Goal: Use online tool/utility: Utilize a website feature to perform a specific function

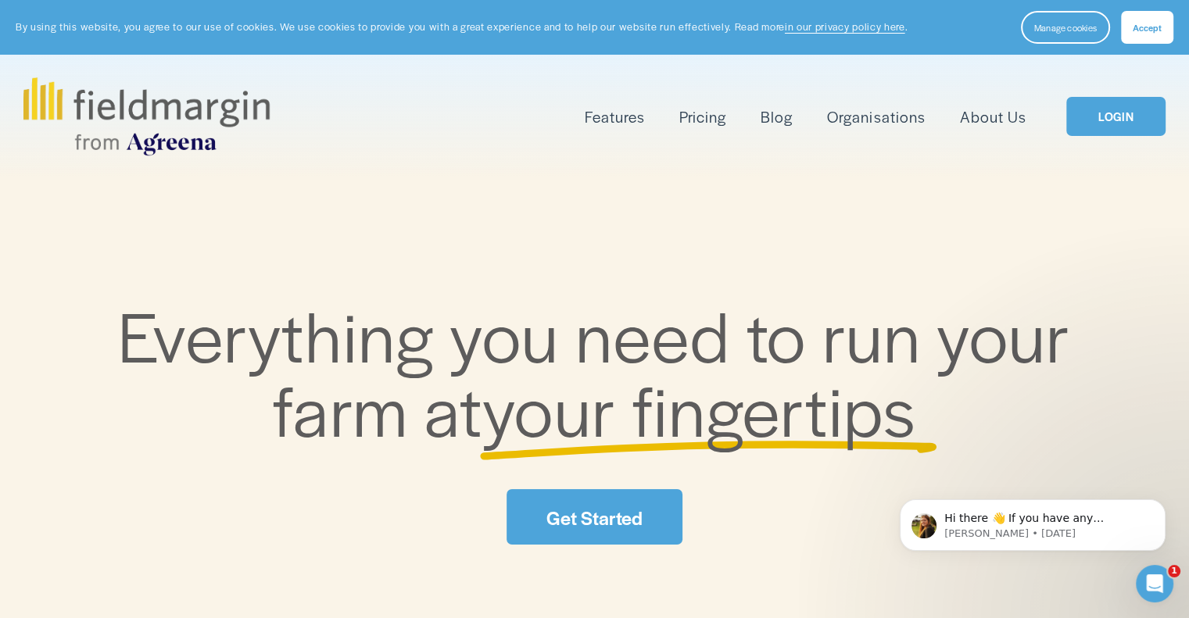
click at [1105, 122] on link "LOGIN" at bounding box center [1115, 117] width 98 height 40
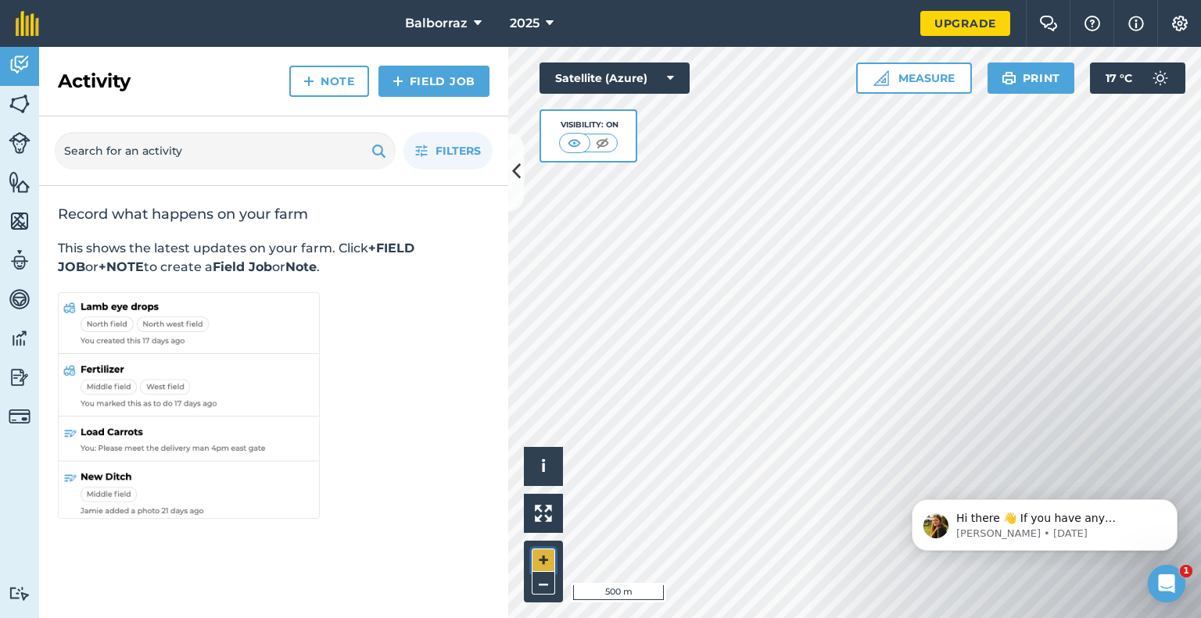
click at [542, 560] on button "+" at bounding box center [542, 560] width 23 height 23
click at [893, 72] on button "Measure" at bounding box center [914, 78] width 116 height 31
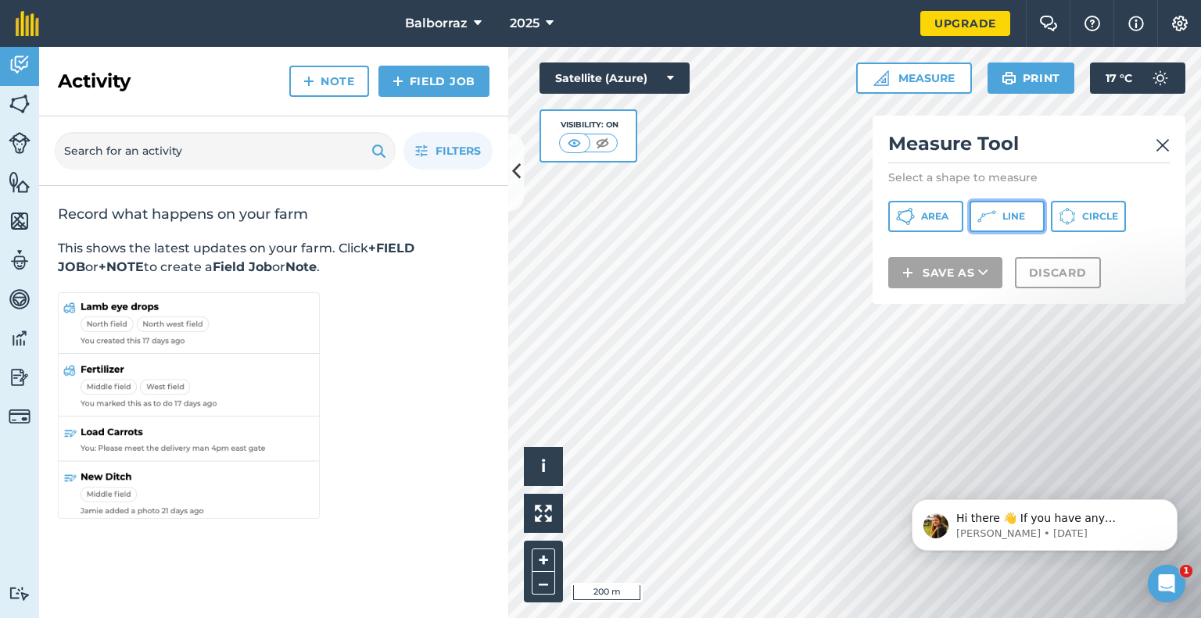
click at [1019, 220] on span "Line" at bounding box center [1013, 216] width 23 height 13
click at [675, 143] on div "Satellite (Azure) Visibility: On" at bounding box center [614, 113] width 150 height 100
click at [671, 209] on div "Click to start drawing i © 2025 TomTom, Microsoft 200 m + – Satellite (Azure) V…" at bounding box center [854, 332] width 692 height 571
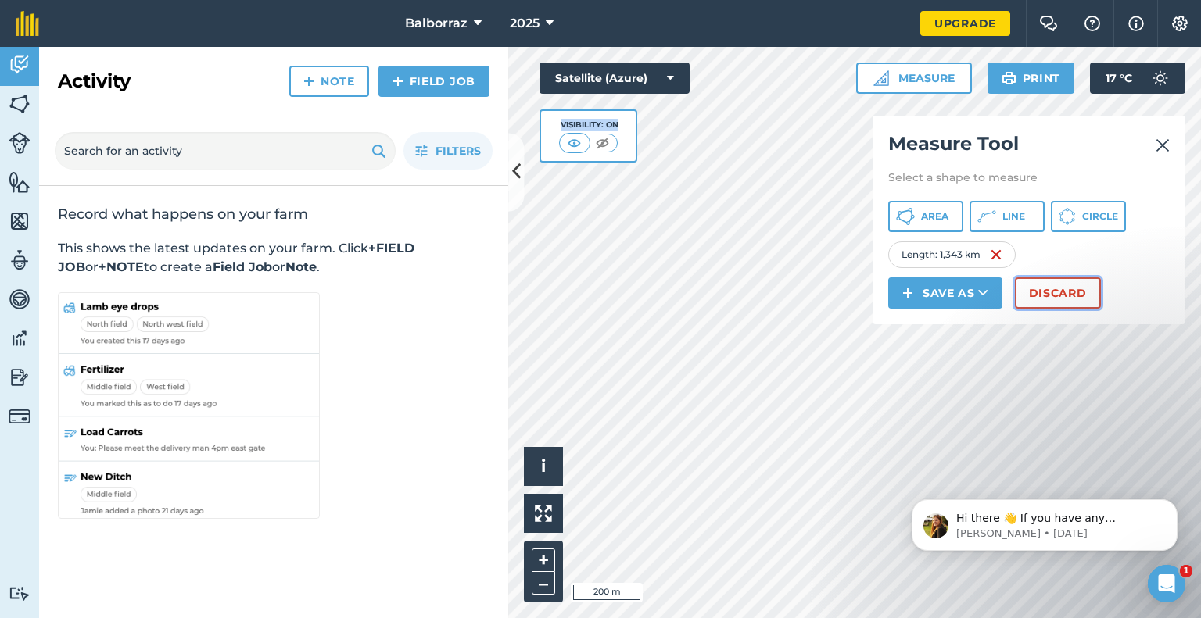
click at [1065, 284] on button "Discard" at bounding box center [1058, 292] width 86 height 31
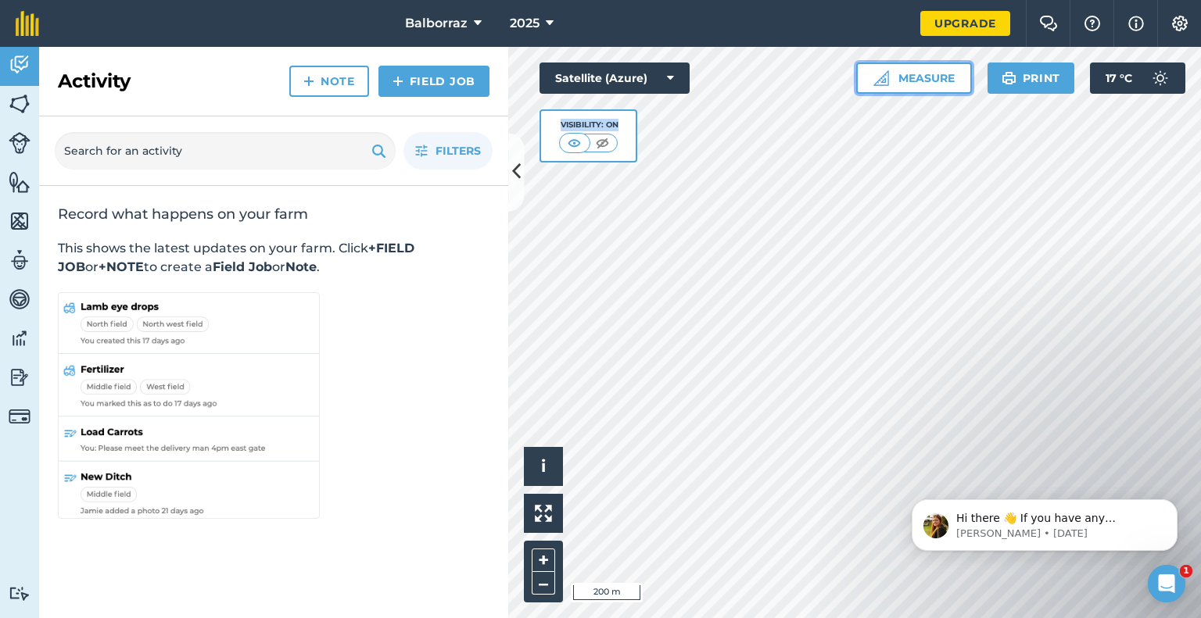
click at [925, 80] on button "Measure" at bounding box center [914, 78] width 116 height 31
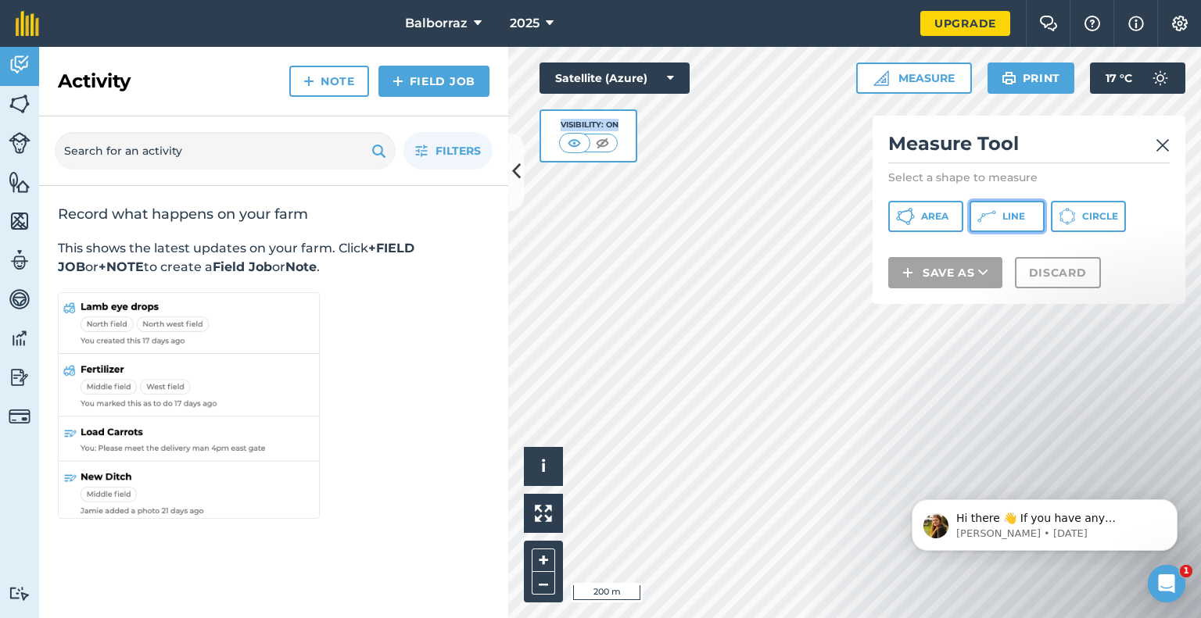
click at [1014, 218] on span "Line" at bounding box center [1013, 216] width 23 height 13
click at [514, 156] on button at bounding box center [516, 172] width 16 height 78
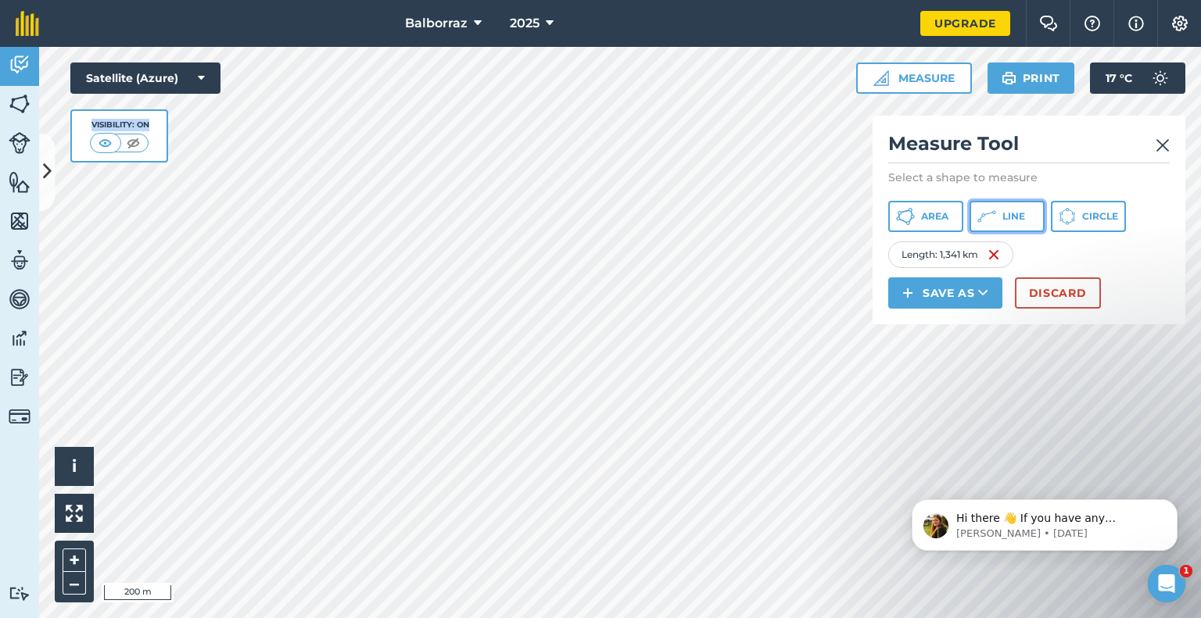
click at [1002, 210] on span "Line" at bounding box center [1013, 216] width 23 height 13
click at [1018, 220] on span "Line" at bounding box center [1013, 216] width 23 height 13
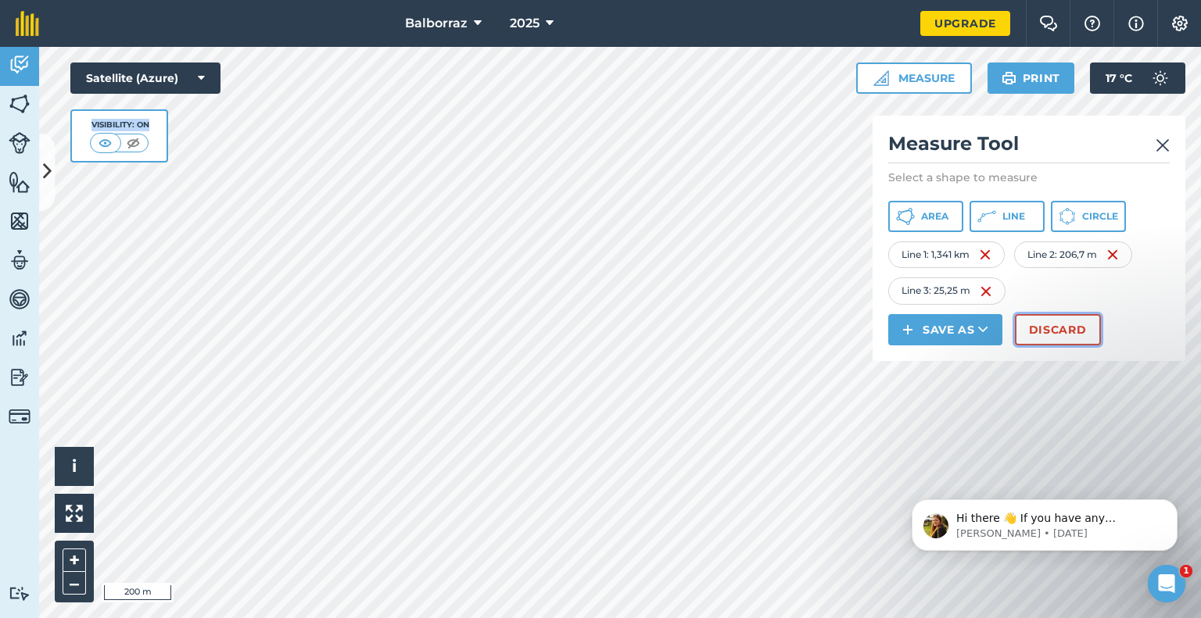
click at [1057, 333] on button "Discard" at bounding box center [1058, 329] width 86 height 31
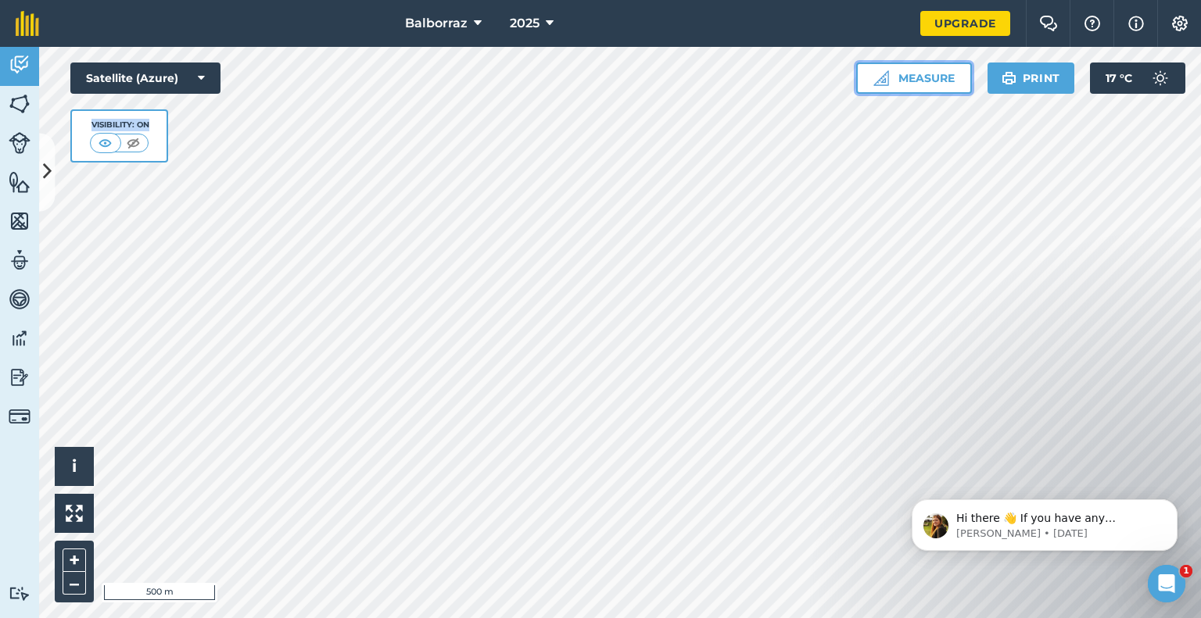
click at [932, 86] on button "Measure" at bounding box center [914, 78] width 116 height 31
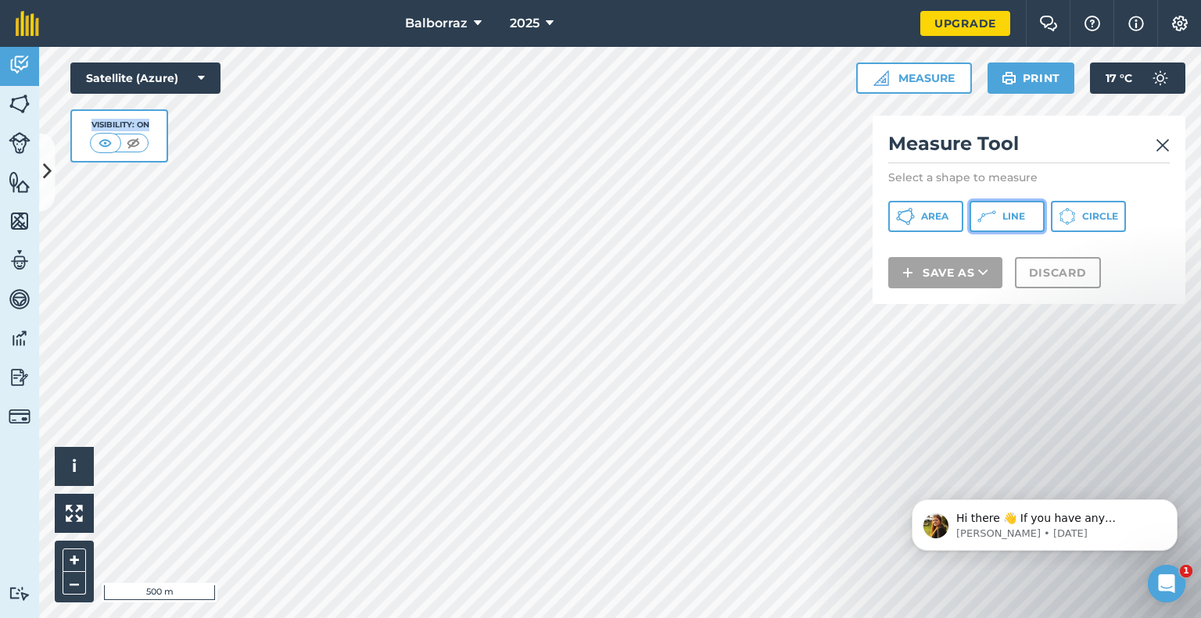
click at [1001, 228] on button "Line" at bounding box center [1006, 216] width 75 height 31
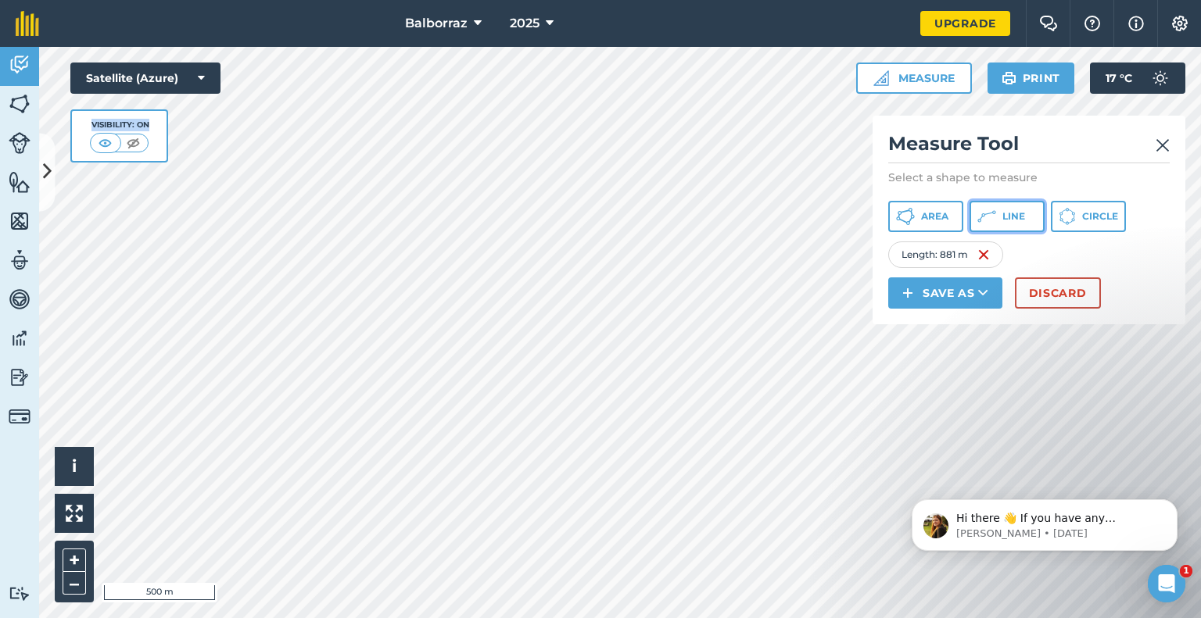
click at [1000, 213] on button "Line" at bounding box center [1006, 216] width 75 height 31
click at [1168, 137] on img at bounding box center [1162, 145] width 14 height 19
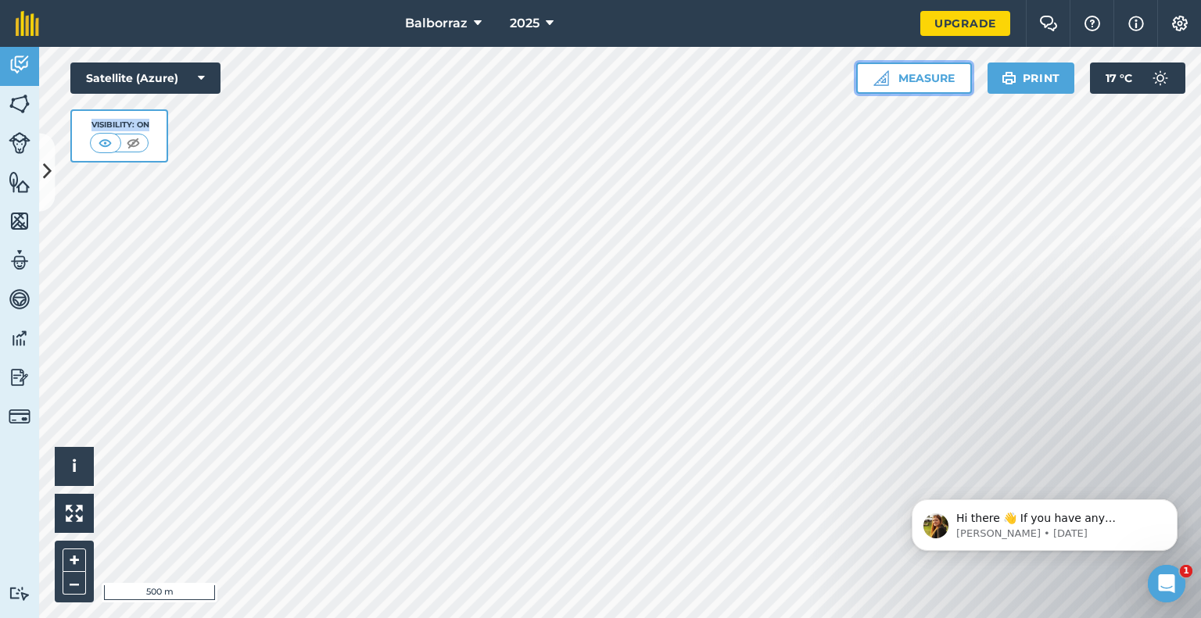
click at [894, 81] on button "Measure" at bounding box center [914, 78] width 116 height 31
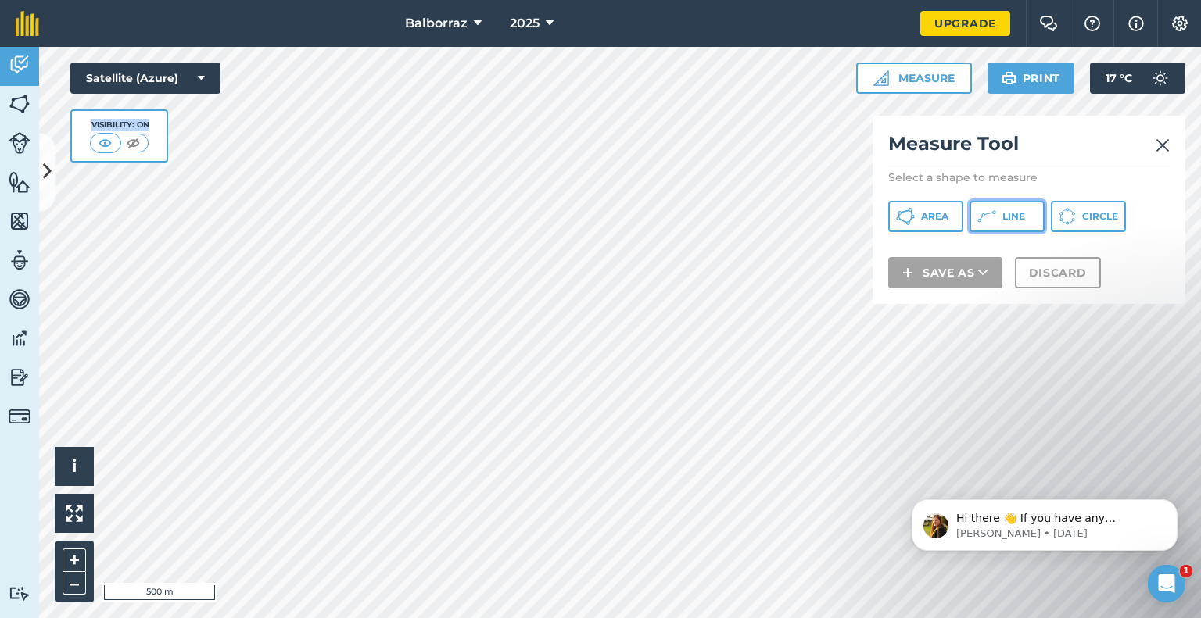
click at [998, 227] on button "Line" at bounding box center [1006, 216] width 75 height 31
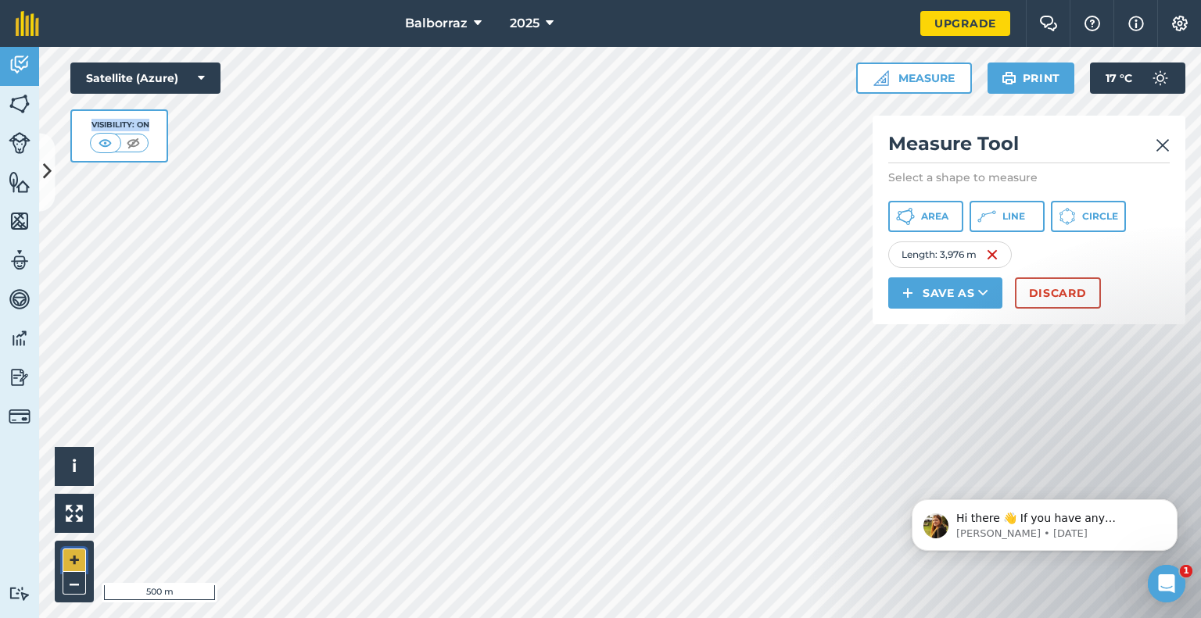
click at [66, 560] on button "+" at bounding box center [74, 560] width 23 height 23
click at [1006, 221] on span "Line" at bounding box center [1013, 216] width 23 height 13
click at [995, 222] on button "Line" at bounding box center [1006, 216] width 75 height 31
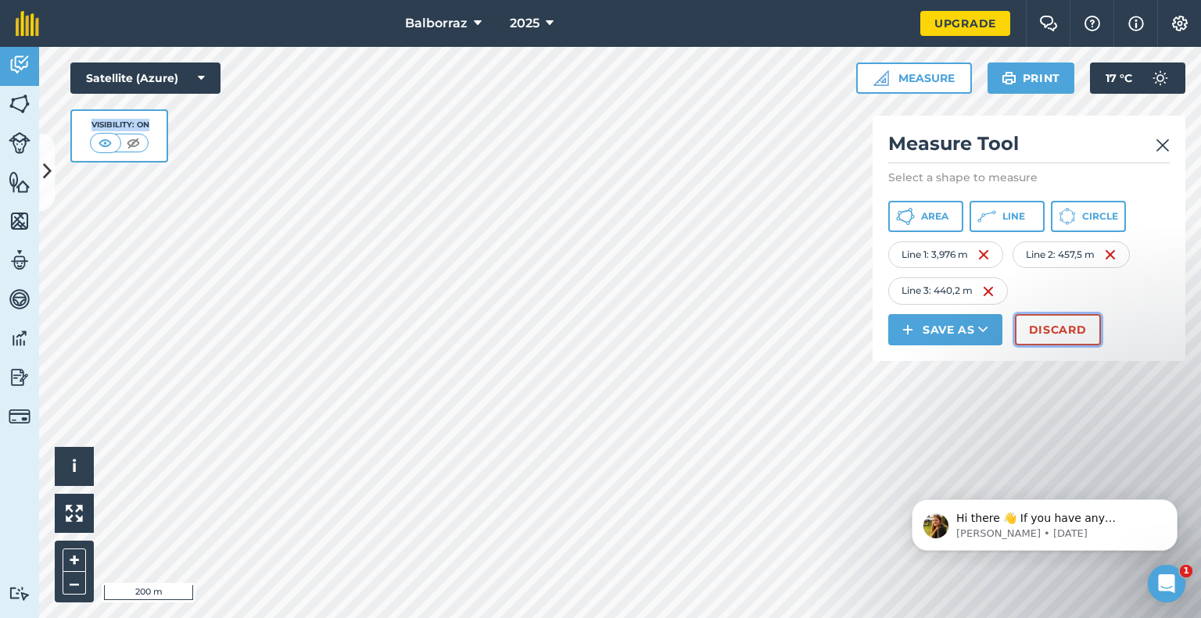
click at [1069, 331] on button "Discard" at bounding box center [1058, 329] width 86 height 31
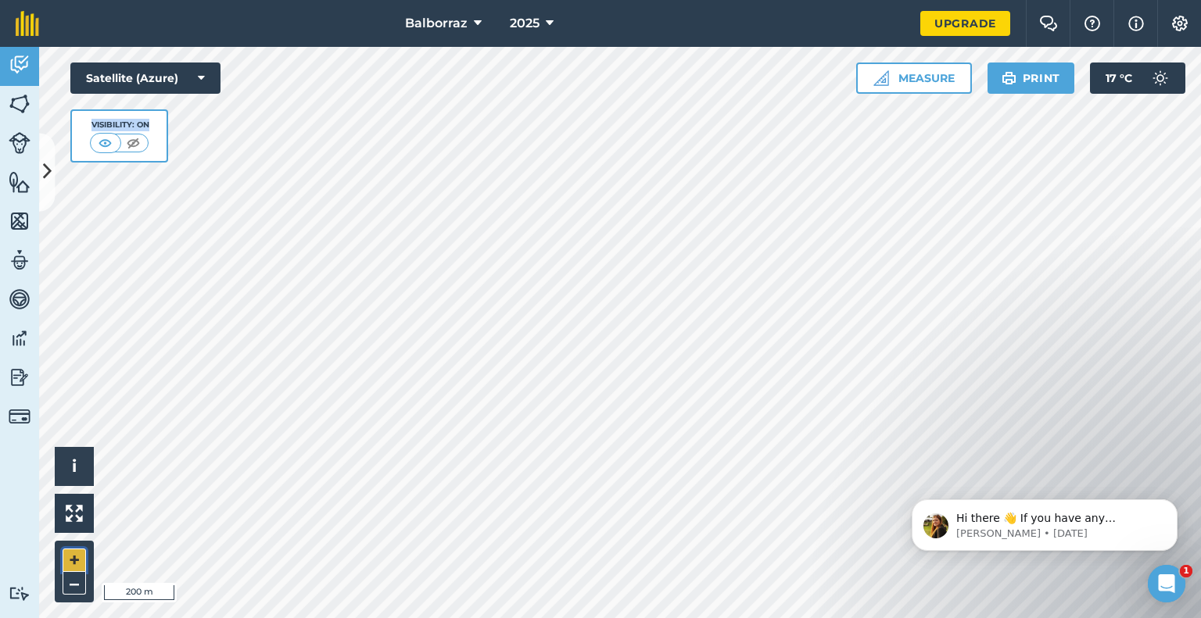
click at [74, 551] on button "+" at bounding box center [74, 560] width 23 height 23
click at [68, 553] on button "+" at bounding box center [74, 560] width 23 height 23
click at [81, 578] on button "–" at bounding box center [74, 583] width 23 height 23
click at [68, 562] on button "+" at bounding box center [74, 560] width 23 height 23
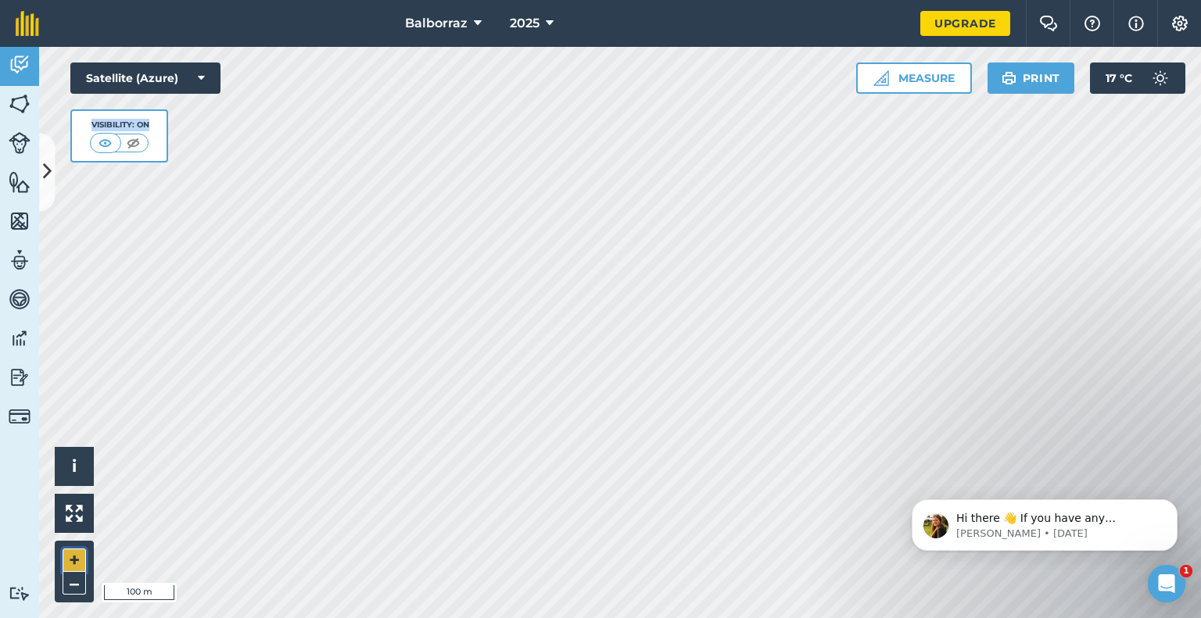
click at [68, 562] on button "+" at bounding box center [74, 560] width 23 height 23
click at [68, 578] on button "–" at bounding box center [74, 583] width 23 height 23
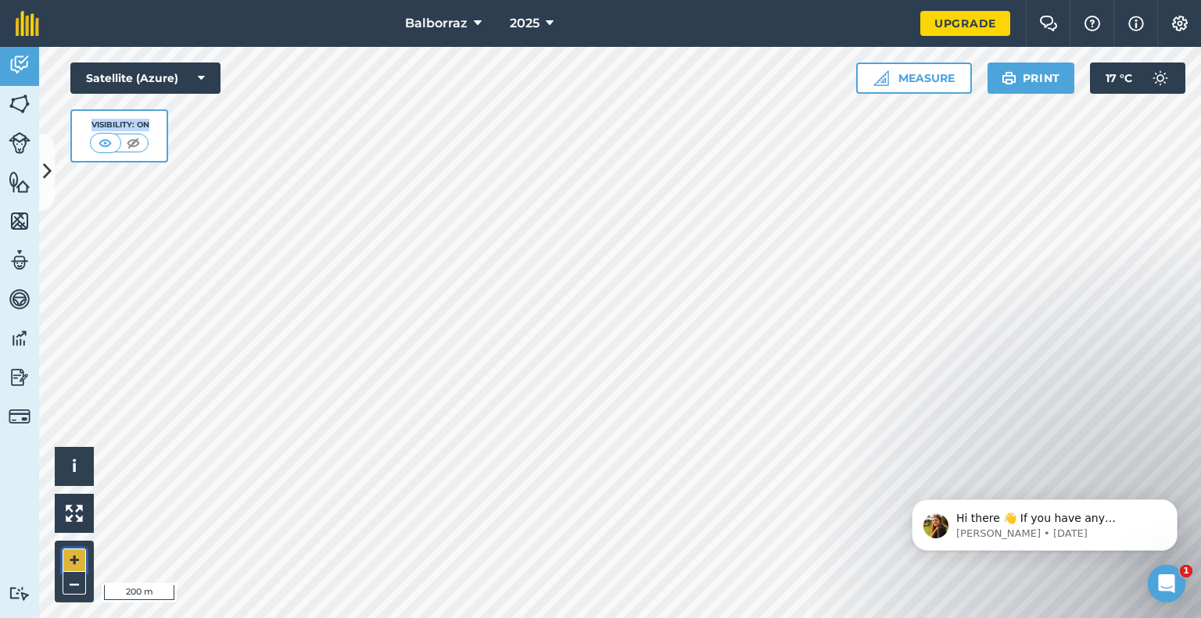
click at [75, 556] on button "+" at bounding box center [74, 560] width 23 height 23
click at [66, 581] on button "–" at bounding box center [74, 583] width 23 height 23
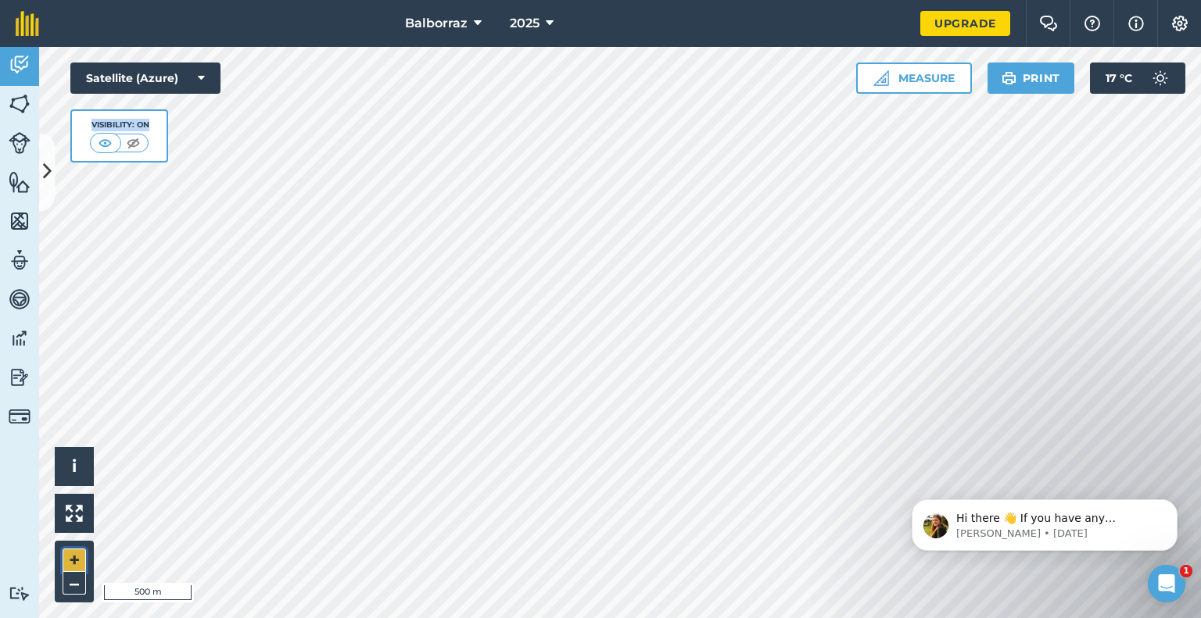
click at [75, 562] on button "+" at bounding box center [74, 560] width 23 height 23
click at [842, 34] on div "Balborraz 2025 Upgrade Farm Chat Help Info Settings Map printing is not availab…" at bounding box center [600, 309] width 1201 height 618
click at [81, 578] on button "–" at bounding box center [74, 583] width 23 height 23
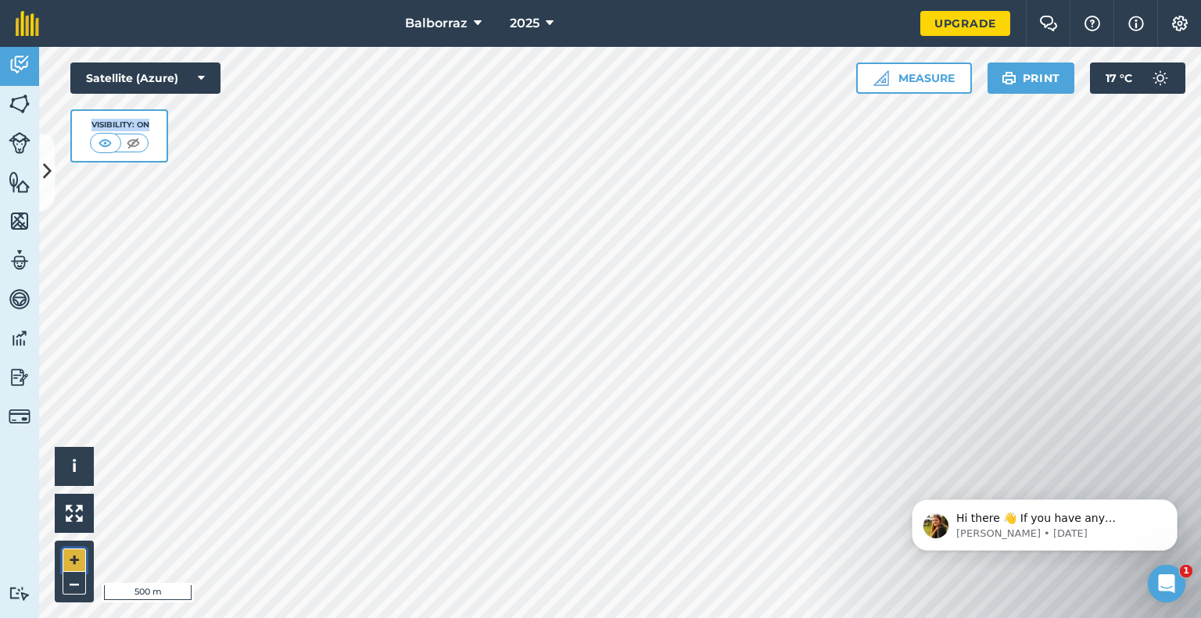
click at [78, 551] on button "+" at bounding box center [74, 560] width 23 height 23
